Goal: Task Accomplishment & Management: Complete application form

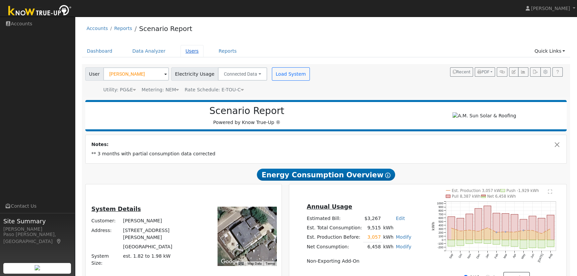
click at [182, 50] on link "Users" at bounding box center [192, 51] width 23 height 12
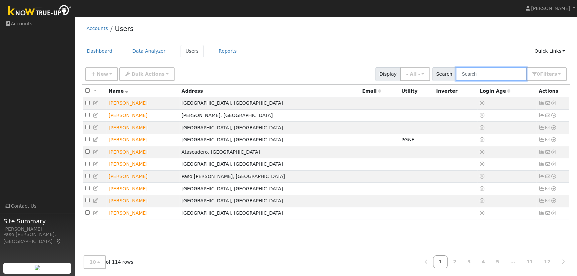
click at [490, 78] on input "text" at bounding box center [491, 74] width 71 height 14
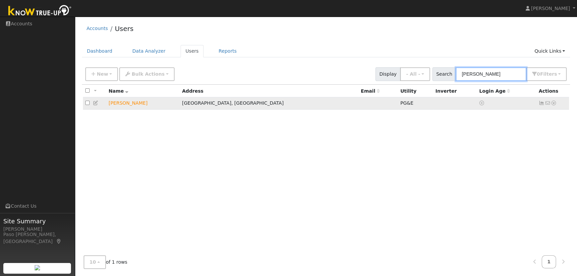
type input "felder"
click at [554, 101] on icon at bounding box center [554, 103] width 6 height 5
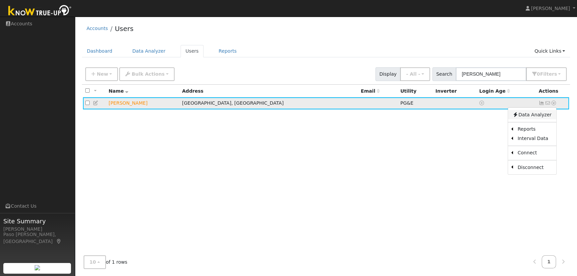
click at [537, 117] on link "Data Analyzer" at bounding box center [532, 114] width 48 height 9
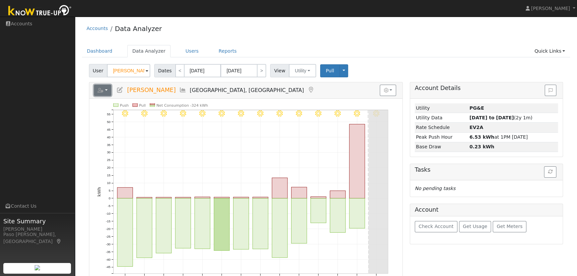
click at [107, 90] on button "button" at bounding box center [103, 90] width 18 height 11
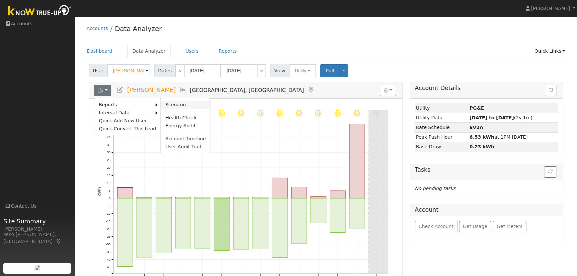
click at [185, 102] on link "Scenario" at bounding box center [186, 105] width 50 height 8
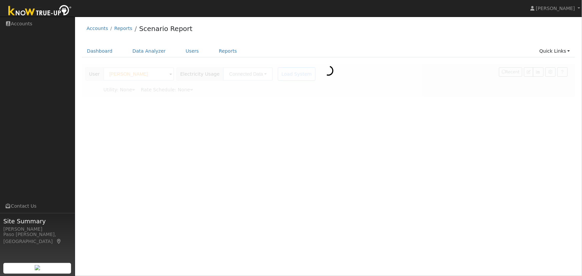
type input "Pacific Gas & Electric"
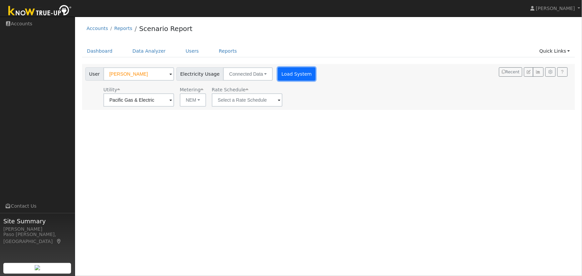
click at [281, 73] on button "Load System" at bounding box center [297, 73] width 38 height 13
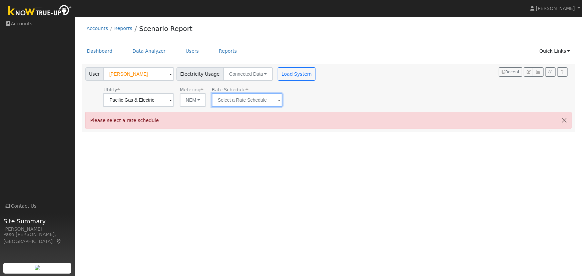
click at [273, 101] on input "text" at bounding box center [247, 99] width 71 height 13
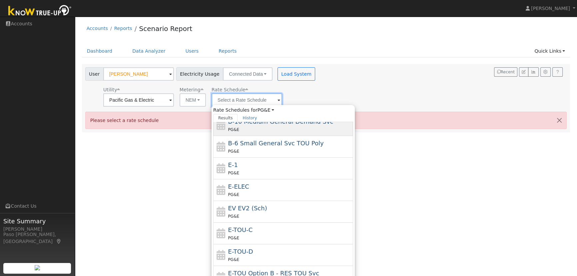
scroll to position [72, 0]
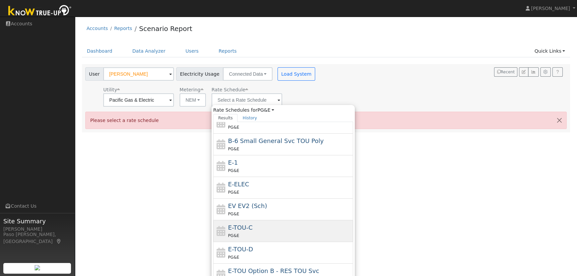
click at [268, 227] on div "E-TOU-C PG&E" at bounding box center [290, 231] width 124 height 16
type input "E-TOU-C"
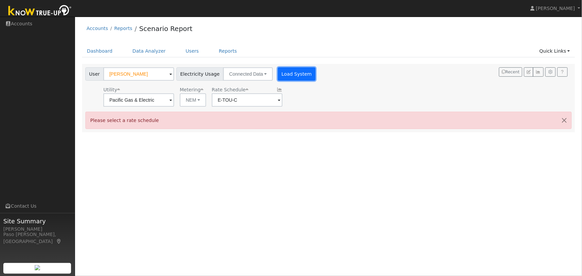
click at [280, 73] on button "Load System" at bounding box center [297, 73] width 38 height 13
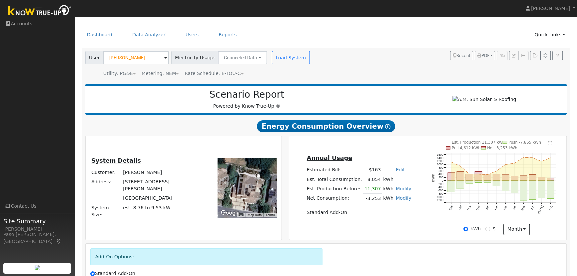
scroll to position [30, 0]
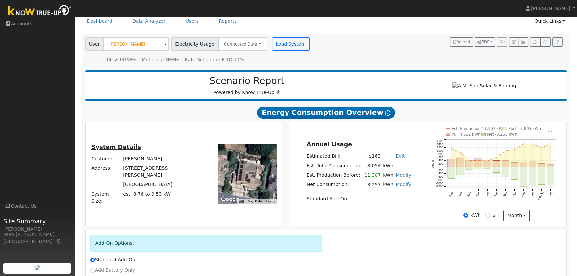
click at [401, 177] on link "Modify" at bounding box center [404, 174] width 16 height 5
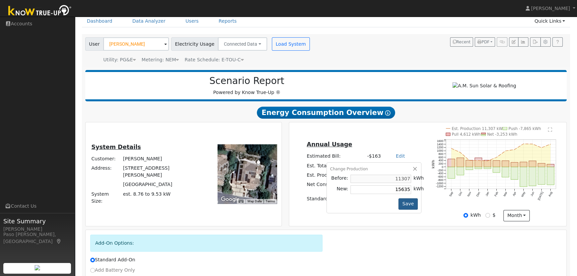
type input "15635"
click at [407, 207] on button "Save" at bounding box center [408, 203] width 19 height 11
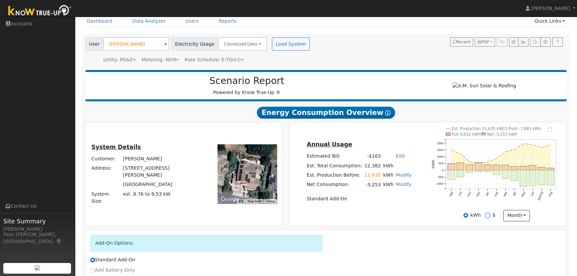
click at [488, 217] on input "$" at bounding box center [488, 215] width 5 height 5
radio input "true"
radio input "false"
click at [551, 132] on text "" at bounding box center [551, 129] width 4 height 5
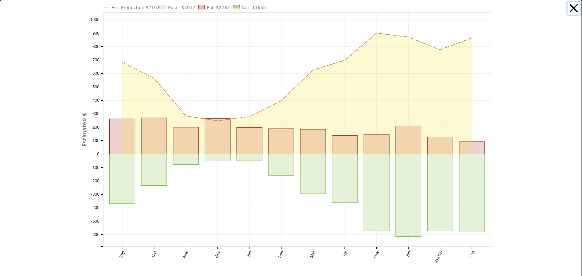
click at [567, 8] on button "button" at bounding box center [573, 8] width 13 height 13
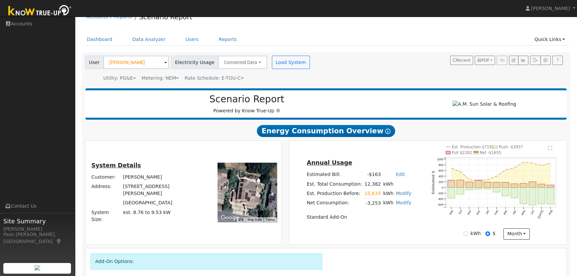
scroll to position [0, 0]
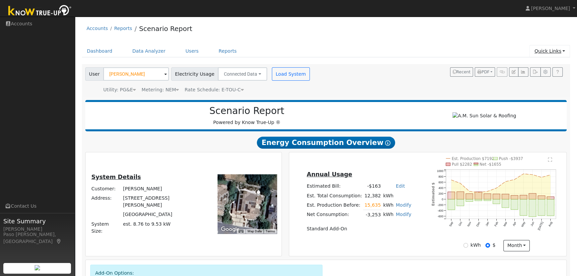
click at [552, 51] on link "Quick Links" at bounding box center [550, 51] width 41 height 12
click at [531, 64] on link "Quick Add" at bounding box center [537, 65] width 68 height 9
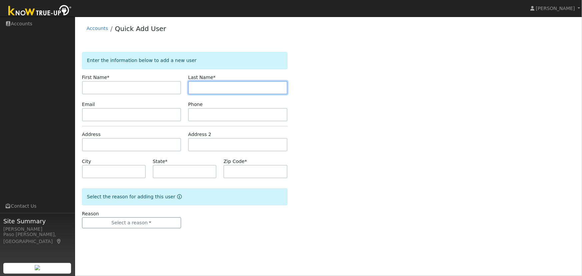
click at [198, 90] on input "text" at bounding box center [237, 87] width 99 height 13
paste input "[PERSON_NAME]"
drag, startPoint x: 208, startPoint y: 88, endPoint x: 189, endPoint y: 90, distance: 19.1
click at [189, 90] on input "[PERSON_NAME]" at bounding box center [237, 87] width 99 height 13
type input "[PERSON_NAME]"
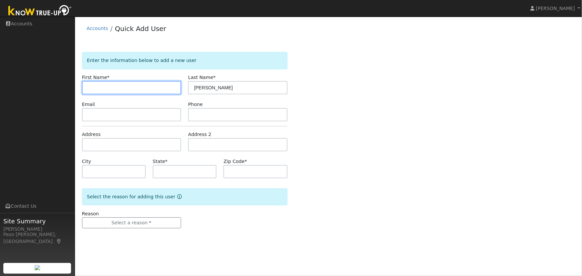
click at [123, 85] on input "text" at bounding box center [131, 87] width 99 height 13
paste input "[PERSON_NAME]"
type input "[PERSON_NAME]"
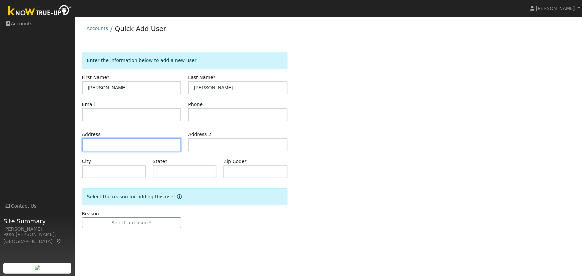
click at [93, 145] on input "text" at bounding box center [131, 144] width 99 height 13
paste input "8965 San Gabriel Road, Atascadero, California 93422"
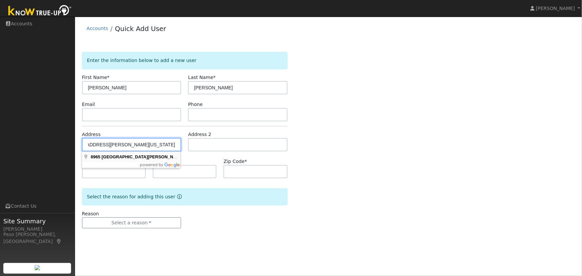
type input "8965 San Gabriel Road"
type input "Atascadero"
type input "CA"
type input "93422"
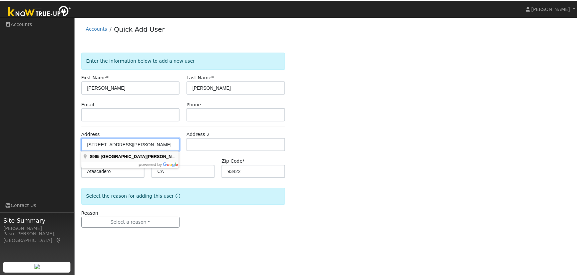
scroll to position [0, 0]
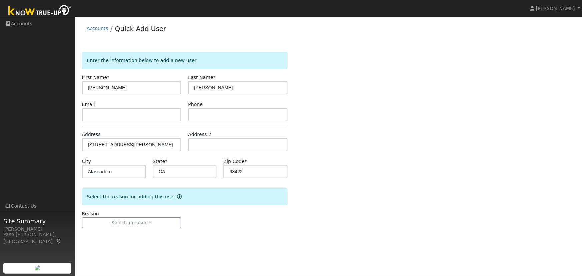
click at [328, 165] on div "Enter the information below to add a new user First Name * Jason Last Name * Zu…" at bounding box center [328, 147] width 493 height 190
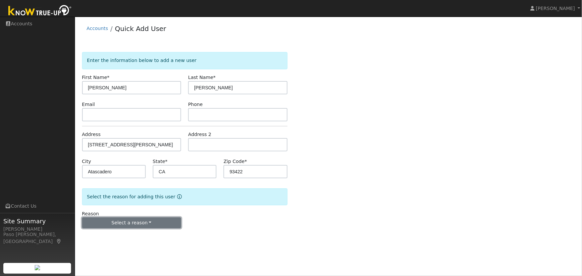
click at [141, 224] on button "Select a reason" at bounding box center [131, 222] width 99 height 11
click at [116, 236] on link "New lead" at bounding box center [119, 236] width 74 height 9
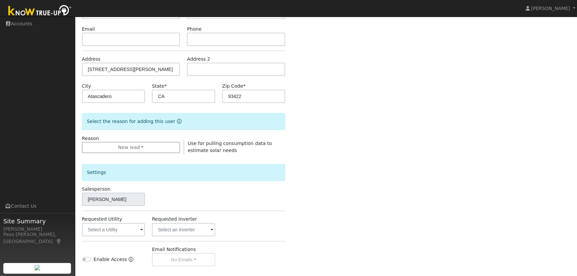
scroll to position [151, 0]
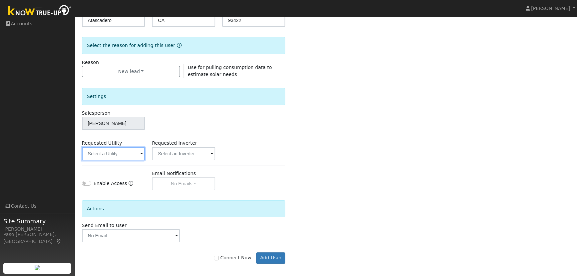
click at [124, 153] on input "text" at bounding box center [113, 153] width 63 height 13
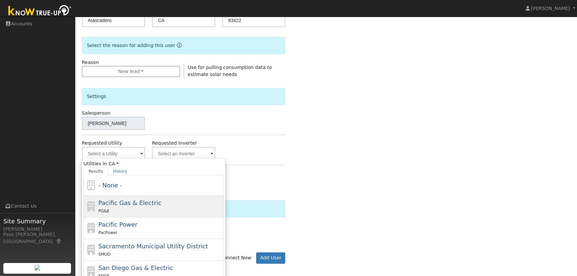
click at [120, 201] on span "Pacific Gas & Electric" at bounding box center [129, 202] width 63 height 7
type input "Pacific Gas & Electric"
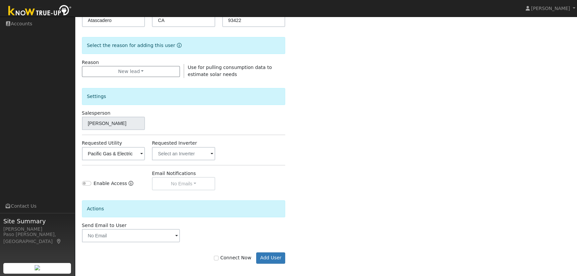
click at [335, 172] on div "Enter the information below to add a new user First Name * Jason Last Name * Zu…" at bounding box center [326, 89] width 489 height 376
click at [219, 259] on div "Connect Now Add User" at bounding box center [183, 257] width 211 height 11
click at [219, 257] on input "Connect Now" at bounding box center [216, 258] width 5 height 5
checkbox input "true"
click at [278, 257] on button "Add User" at bounding box center [270, 257] width 29 height 11
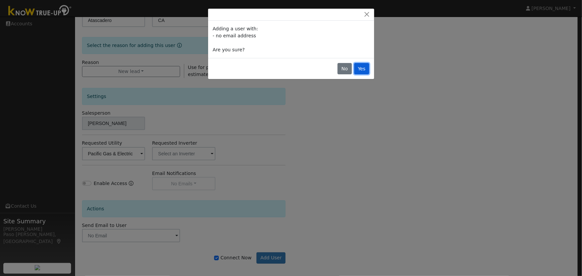
click at [361, 67] on button "Yes" at bounding box center [361, 68] width 15 height 11
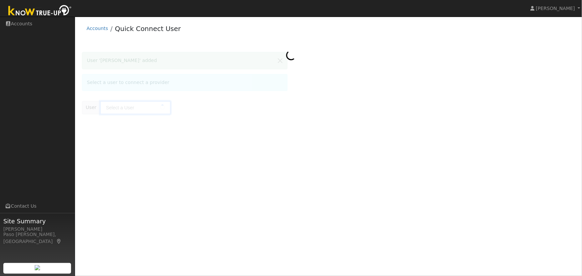
type input "[PERSON_NAME]"
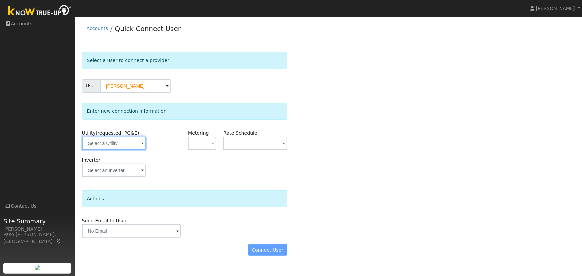
click at [115, 137] on input "text" at bounding box center [114, 143] width 64 height 13
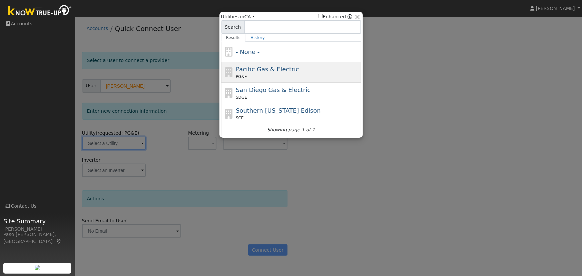
click at [268, 69] on span "Pacific Gas & Electric" at bounding box center [267, 69] width 63 height 7
type input "PG&E"
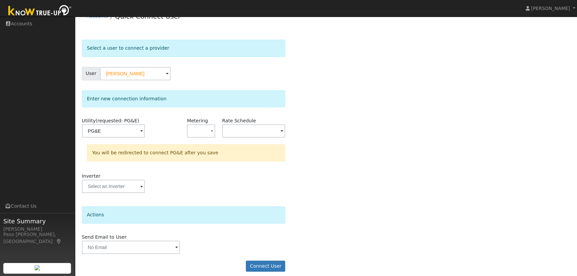
scroll to position [18, 0]
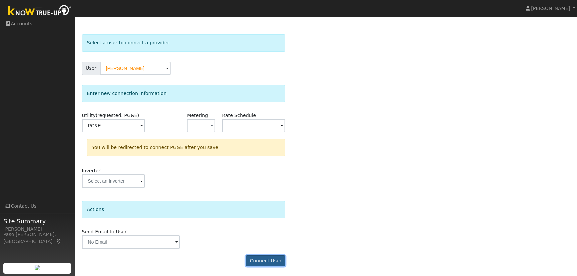
click at [274, 261] on button "Connect User" at bounding box center [265, 260] width 39 height 11
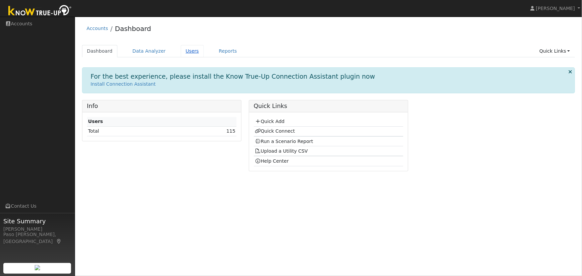
click at [181, 50] on link "Users" at bounding box center [192, 51] width 23 height 12
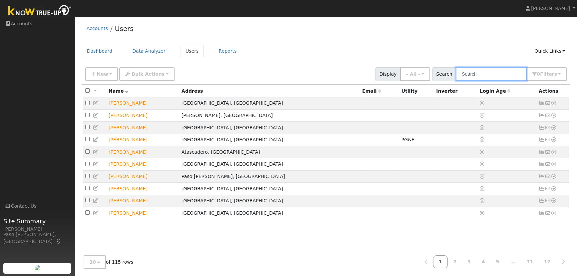
click at [515, 75] on input "text" at bounding box center [491, 74] width 71 height 14
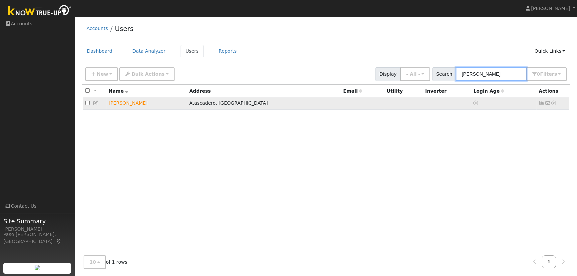
type input "zubia"
click at [553, 103] on icon at bounding box center [554, 103] width 6 height 5
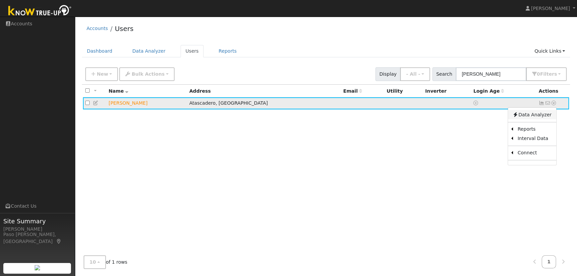
click at [534, 114] on link "Data Analyzer" at bounding box center [532, 114] width 48 height 9
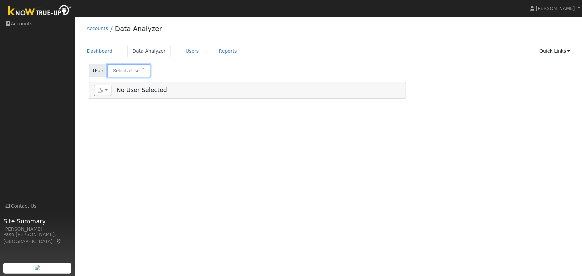
type input "[PERSON_NAME]"
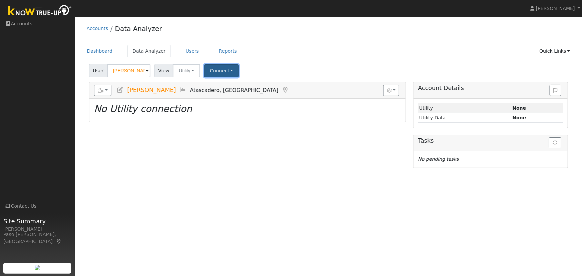
click at [225, 70] on button "Connect" at bounding box center [221, 70] width 35 height 13
click at [222, 98] on link "Quick Connect" at bounding box center [231, 99] width 52 height 9
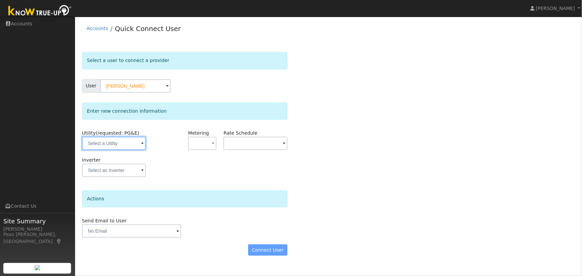
click at [115, 145] on input "text" at bounding box center [114, 143] width 64 height 13
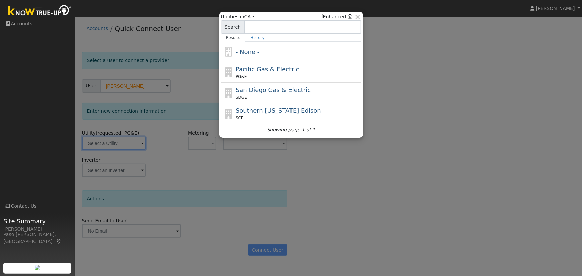
click at [255, 74] on div "PG&E" at bounding box center [298, 77] width 124 height 6
type input "PG&E"
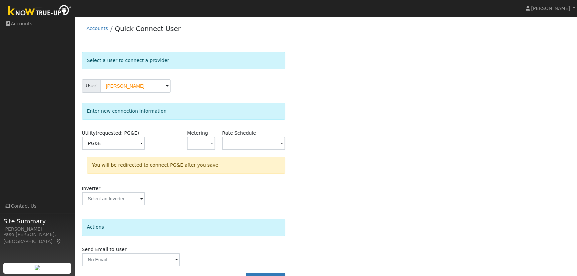
scroll to position [18, 0]
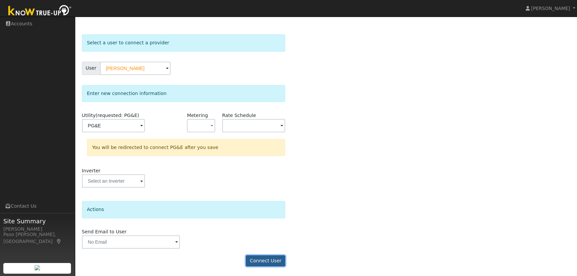
click at [268, 257] on button "Connect User" at bounding box center [265, 260] width 39 height 11
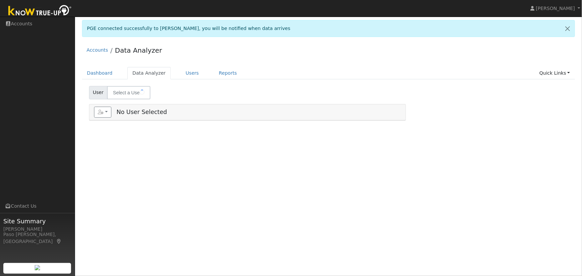
type input "[PERSON_NAME]"
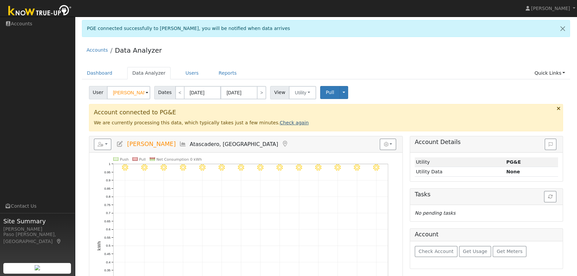
click at [280, 121] on link "Check again" at bounding box center [294, 122] width 29 height 5
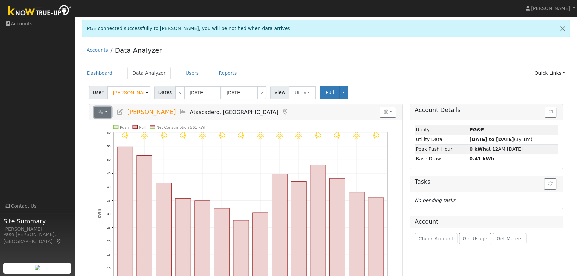
click at [105, 109] on button "button" at bounding box center [103, 112] width 18 height 11
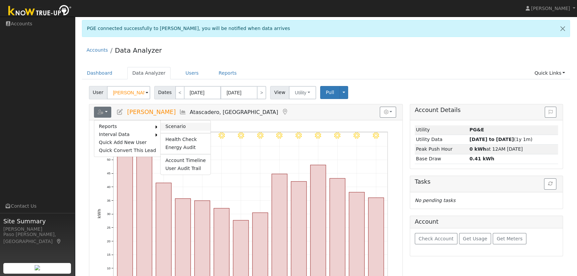
click at [164, 123] on link "Scenario" at bounding box center [186, 127] width 50 height 8
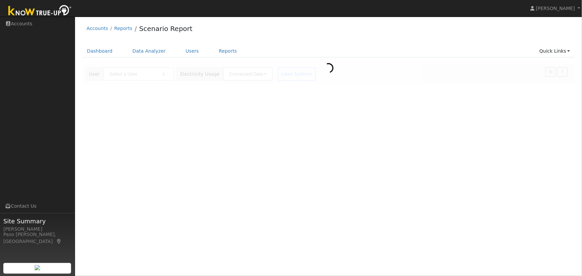
type input "[PERSON_NAME]"
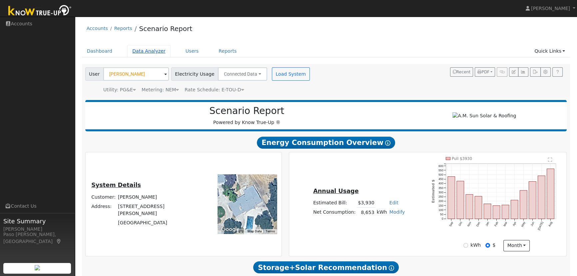
click at [146, 50] on link "Data Analyzer" at bounding box center [148, 51] width 43 height 12
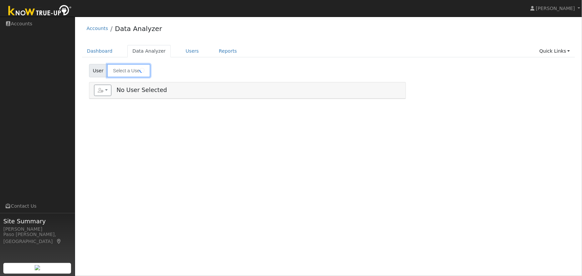
type input "[PERSON_NAME]"
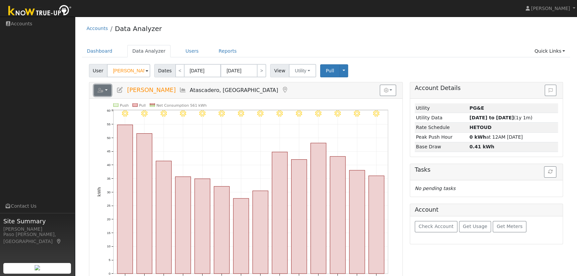
click at [106, 89] on button "button" at bounding box center [103, 90] width 18 height 11
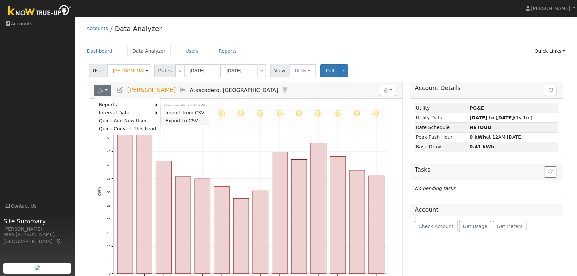
click at [174, 117] on link "Export to CSV" at bounding box center [185, 121] width 48 height 8
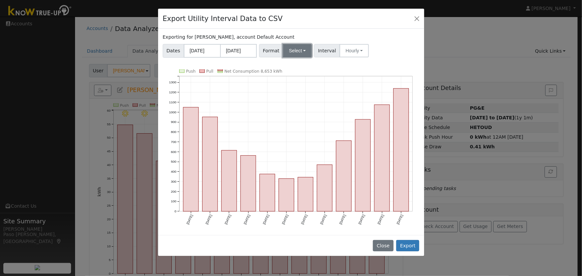
click at [300, 46] on button "Select" at bounding box center [297, 50] width 29 height 13
click at [293, 134] on link "Solargraf" at bounding box center [305, 135] width 48 height 9
click at [410, 244] on button "Export" at bounding box center [407, 245] width 23 height 11
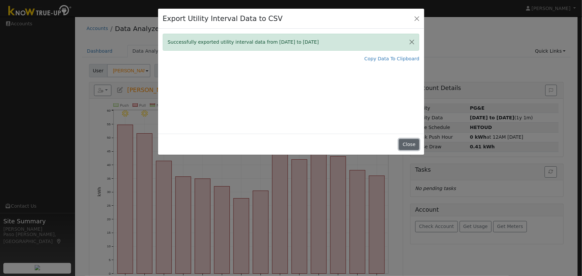
click at [407, 145] on button "Close" at bounding box center [409, 144] width 20 height 11
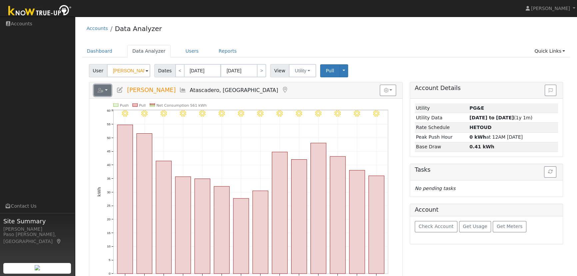
click at [103, 90] on icon "button" at bounding box center [101, 90] width 6 height 5
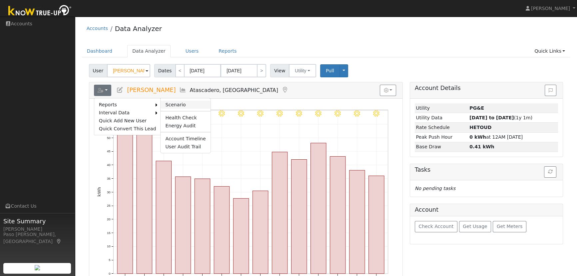
click at [174, 102] on link "Scenario" at bounding box center [186, 105] width 50 height 8
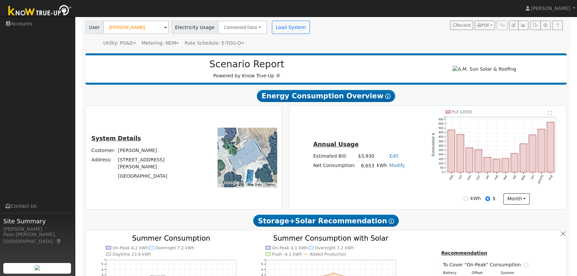
scroll to position [60, 0]
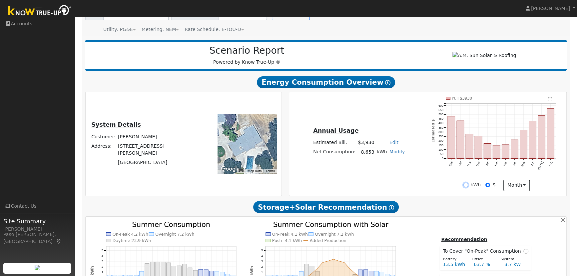
click at [467, 187] on input "kWh" at bounding box center [466, 185] width 5 height 5
radio input "true"
radio input "false"
